Goal: Browse casually

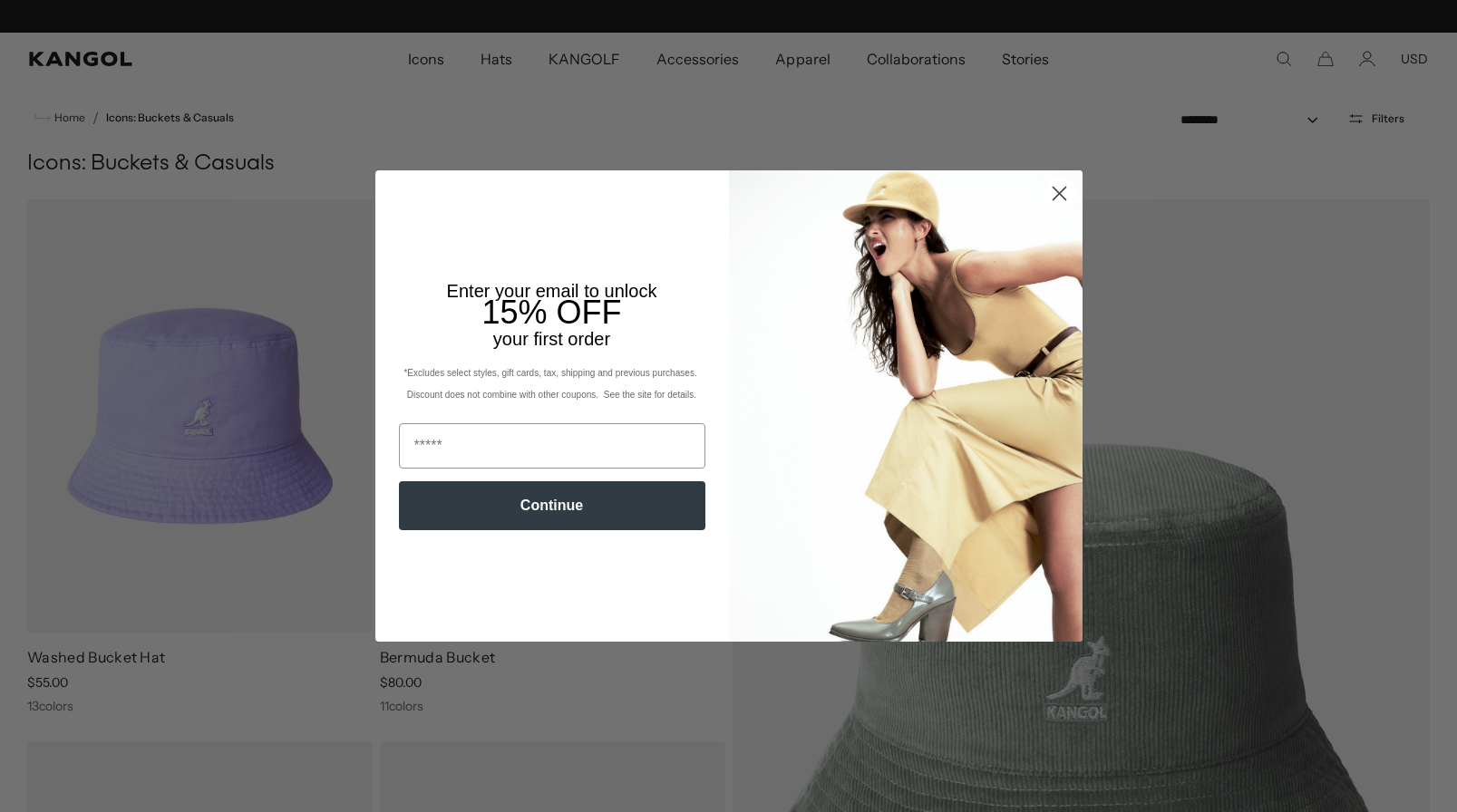
scroll to position [0, 374]
